Goal: Information Seeking & Learning: Find specific fact

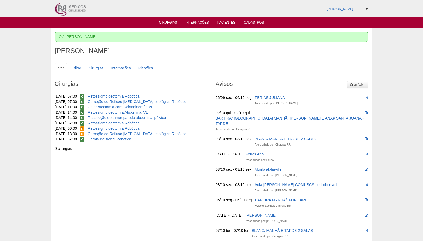
click at [172, 23] on link "Cirurgias" at bounding box center [168, 23] width 18 height 5
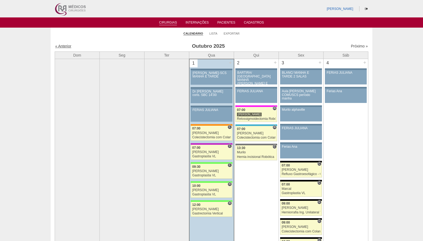
click at [63, 47] on link "« Anterior" at bounding box center [63, 46] width 16 height 4
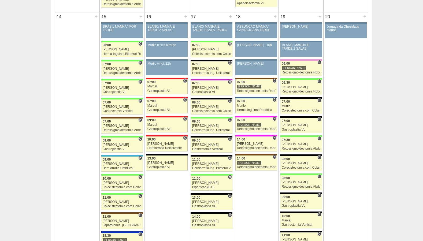
scroll to position [521, 0]
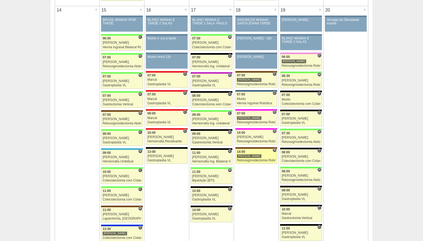
click at [247, 161] on div "Retossigmoidectomia Robótica" at bounding box center [256, 160] width 39 height 3
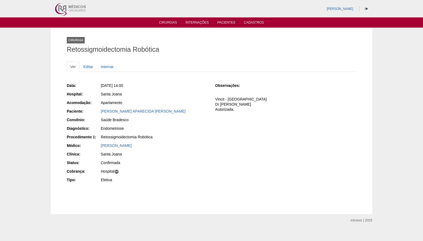
click at [148, 115] on div "[PERSON_NAME] APARECIDA [PERSON_NAME]" at bounding box center [154, 112] width 108 height 7
click at [150, 111] on link "[PERSON_NAME] APARECIDA [PERSON_NAME]" at bounding box center [143, 111] width 85 height 4
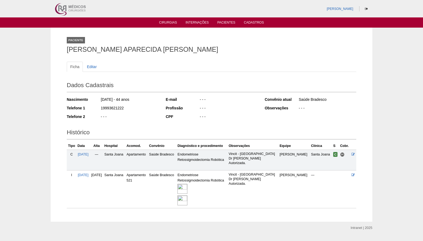
click at [188, 186] on img at bounding box center [183, 189] width 10 height 10
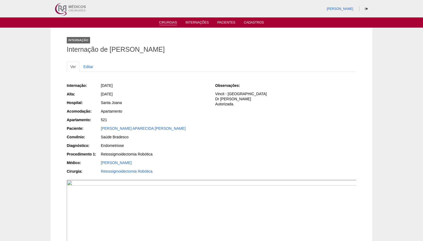
click at [171, 25] on link "Cirurgias" at bounding box center [168, 23] width 18 height 5
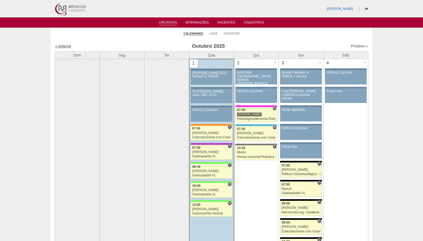
click at [67, 46] on link "« Anterior" at bounding box center [63, 46] width 16 height 4
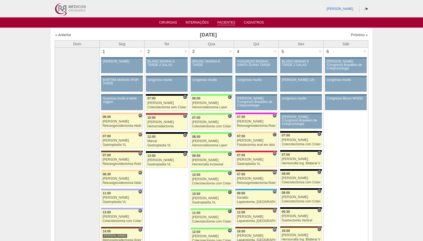
click at [226, 22] on link "Pacientes" at bounding box center [227, 23] width 18 height 5
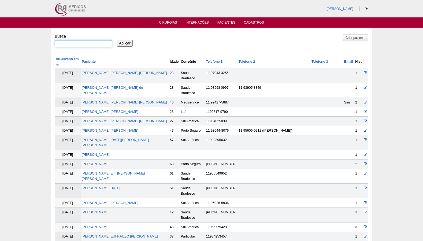
click at [95, 43] on input "Busca" at bounding box center [83, 43] width 57 height 7
type input "[PERSON_NAME] [PERSON_NAME]"
click at [127, 43] on input "Aplicar" at bounding box center [125, 43] width 16 height 7
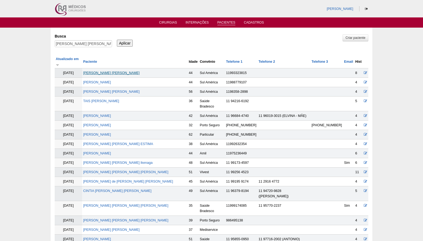
click at [114, 71] on link "ALINE CRISTINA GODOI VALENTE" at bounding box center [111, 73] width 57 height 4
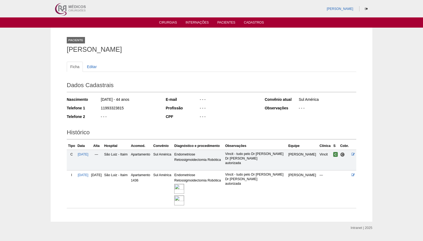
click at [184, 192] on img at bounding box center [179, 189] width 10 height 10
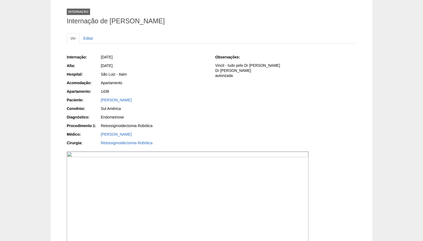
scroll to position [16, 0]
